Goal: Task Accomplishment & Management: Use online tool/utility

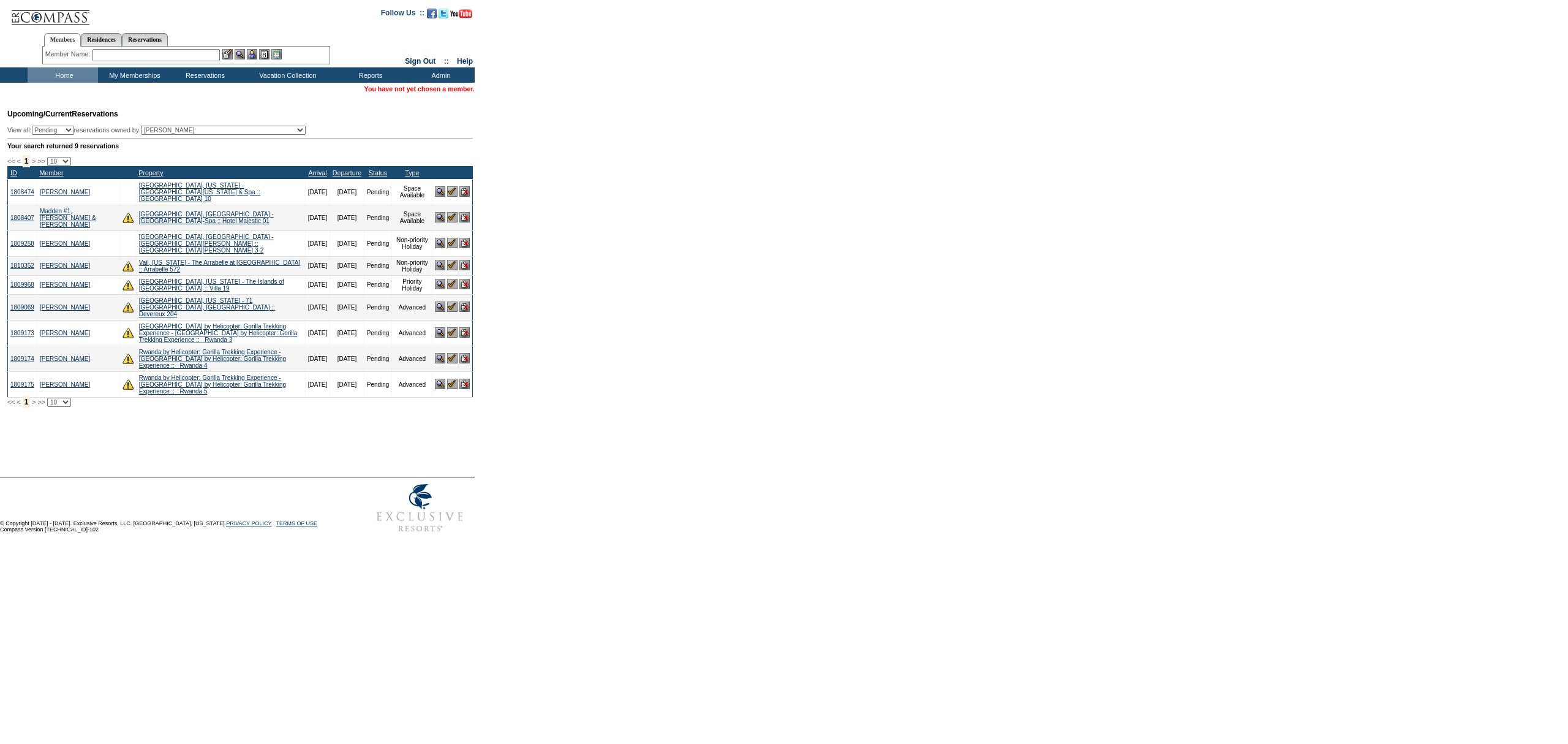
click at [55, 69] on td "Home" at bounding box center [62, 74] width 70 height 15
click at [51, 74] on td "Home" at bounding box center [62, 74] width 70 height 15
click at [172, 51] on input "text" at bounding box center [156, 55] width 128 height 12
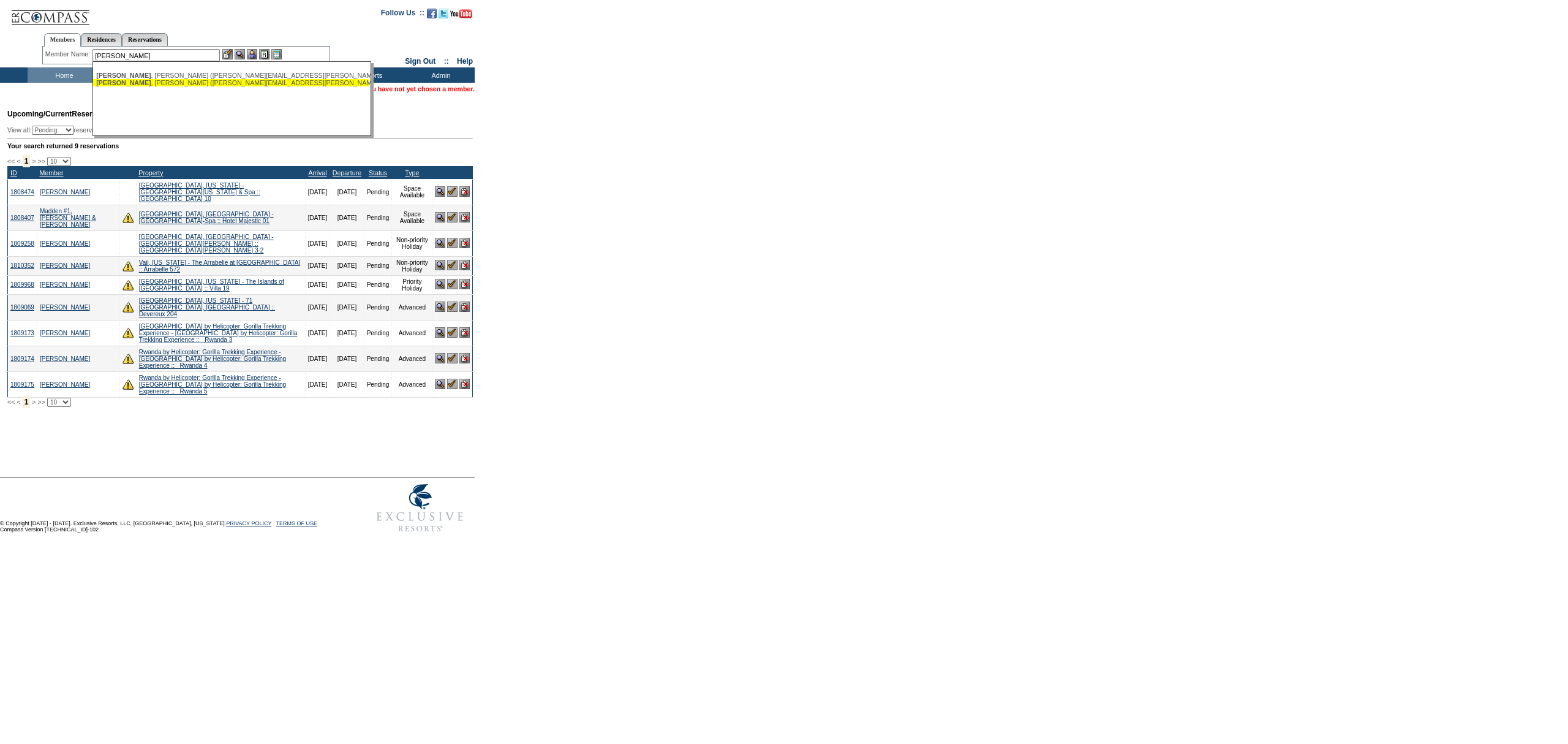
click at [169, 83] on div "[PERSON_NAME] ([PERSON_NAME][EMAIL_ADDRESS][PERSON_NAME][DOMAIN_NAME])" at bounding box center [231, 82] width 269 height 7
type input "[PERSON_NAME] ([PERSON_NAME][EMAIL_ADDRESS][PERSON_NAME][DOMAIN_NAME])"
click at [255, 54] on img at bounding box center [252, 55] width 11 height 11
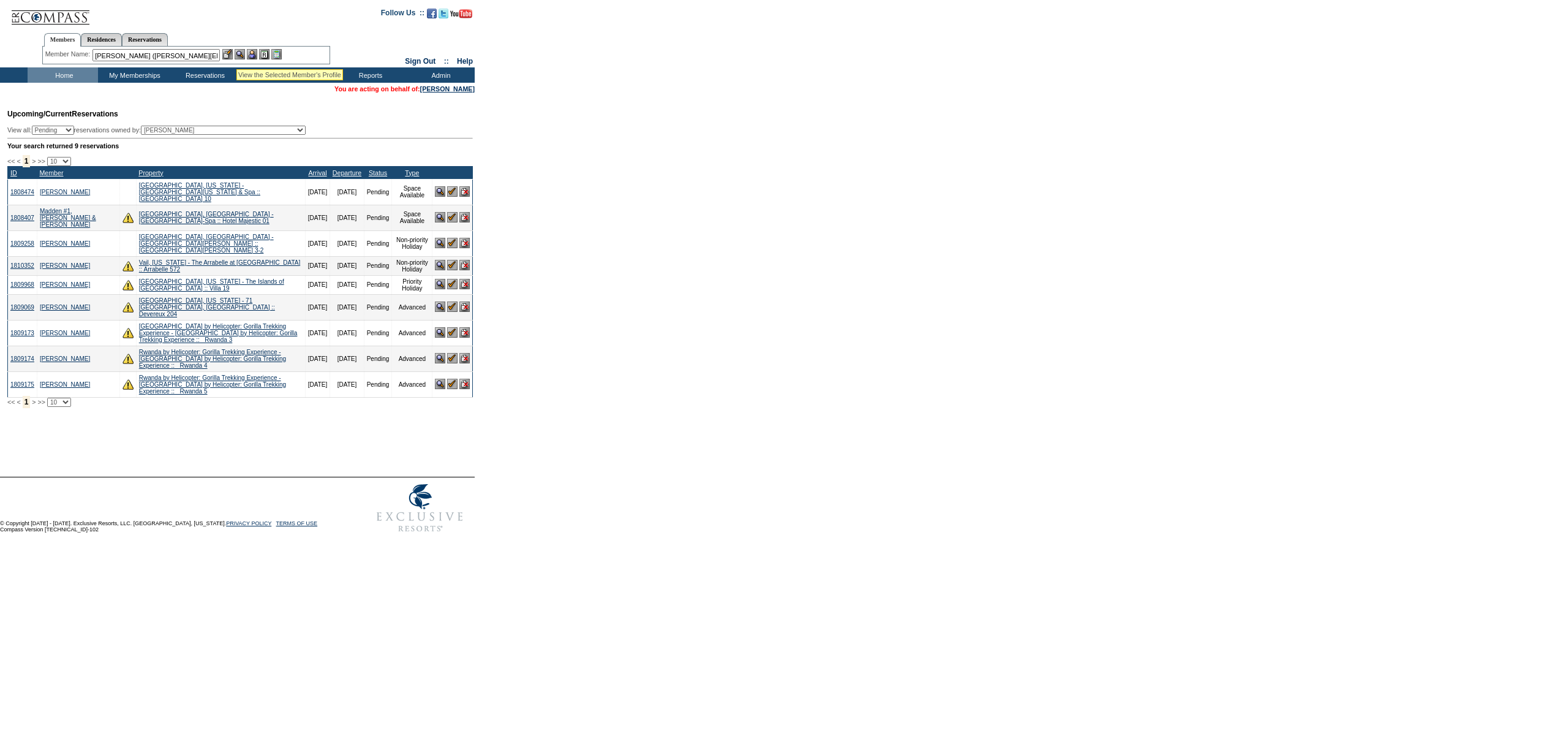
click at [243, 54] on img at bounding box center [240, 55] width 11 height 11
